Goal: Check status

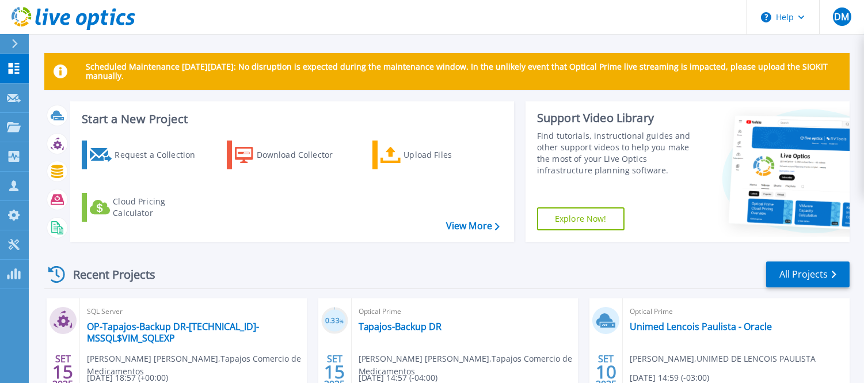
scroll to position [106, 0]
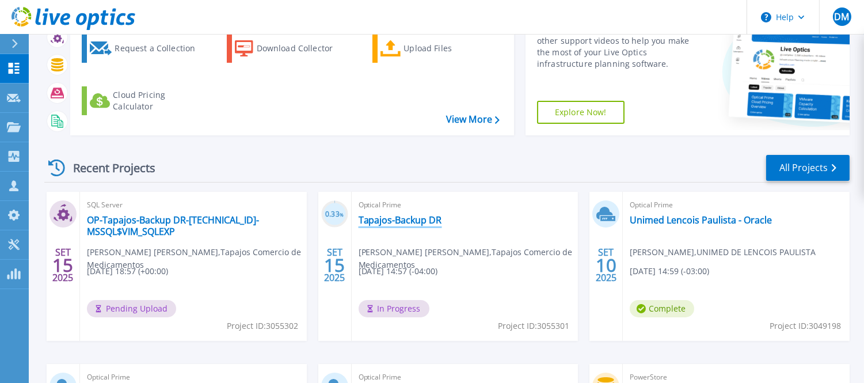
click at [397, 216] on link "Tapajos-Backup DR" at bounding box center [400, 220] width 83 height 12
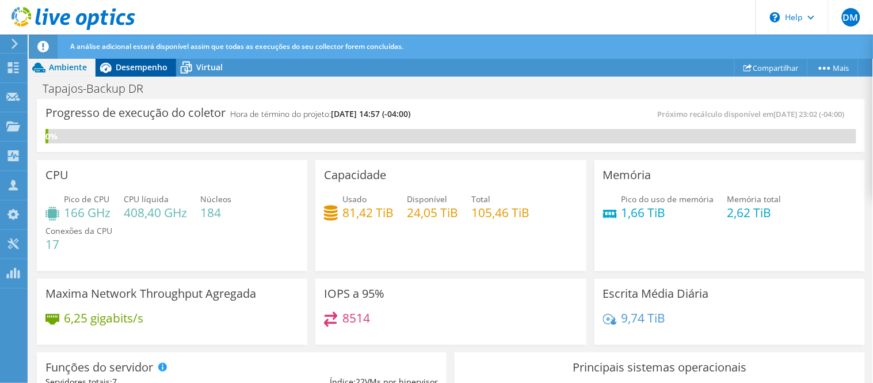
click at [144, 70] on span "Desempenho" at bounding box center [142, 67] width 52 height 11
